Goal: Information Seeking & Learning: Find specific fact

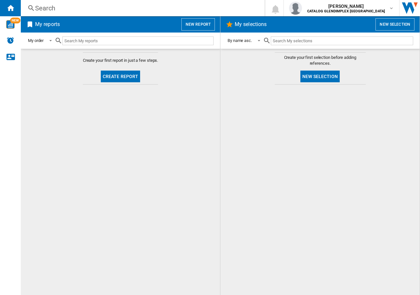
click at [38, 7] on div "Search" at bounding box center [141, 8] width 213 height 9
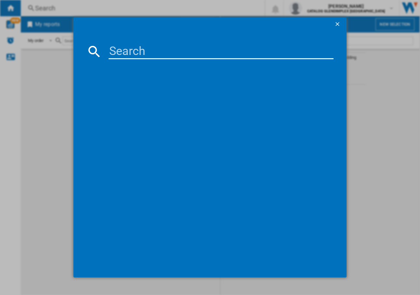
click at [140, 50] on input at bounding box center [221, 52] width 225 height 16
paste input "444411431"
type input "444411431"
